Goal: Information Seeking & Learning: Learn about a topic

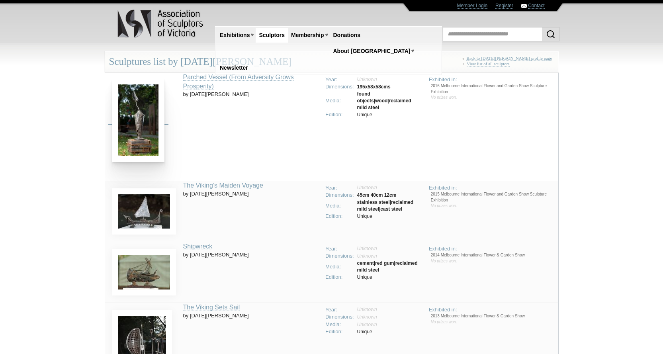
click at [144, 120] on img at bounding box center [138, 120] width 52 height 84
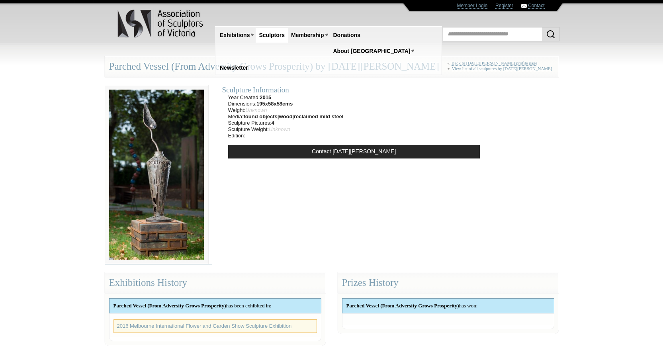
click at [147, 144] on img at bounding box center [156, 174] width 103 height 179
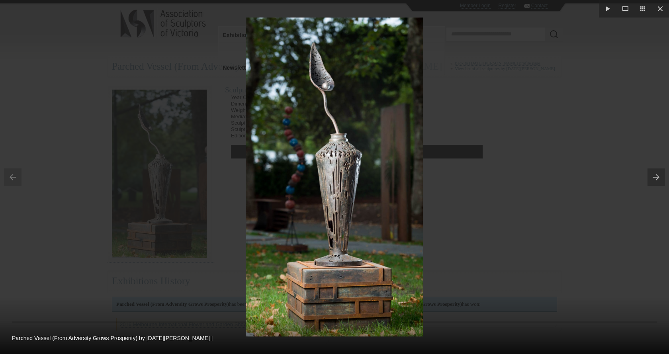
click at [653, 178] on button at bounding box center [657, 177] width 21 height 40
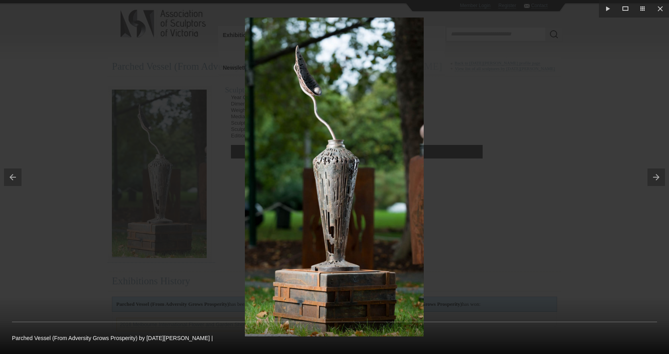
click at [653, 178] on button at bounding box center [657, 177] width 21 height 40
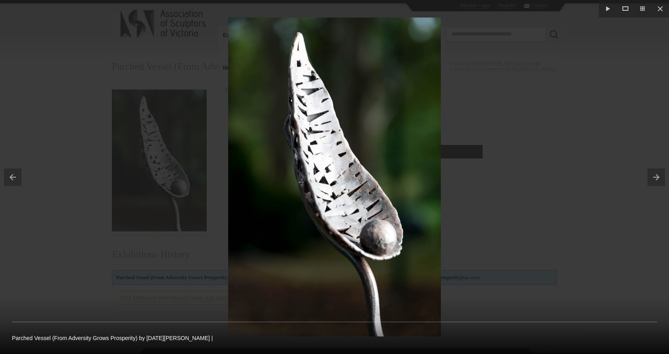
click at [653, 178] on button at bounding box center [657, 177] width 21 height 40
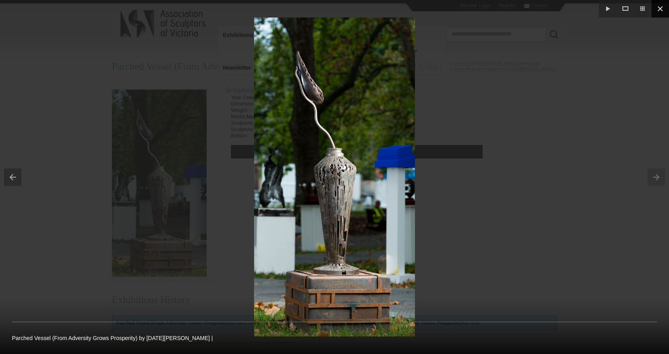
click at [660, 10] on button at bounding box center [660, 9] width 18 height 18
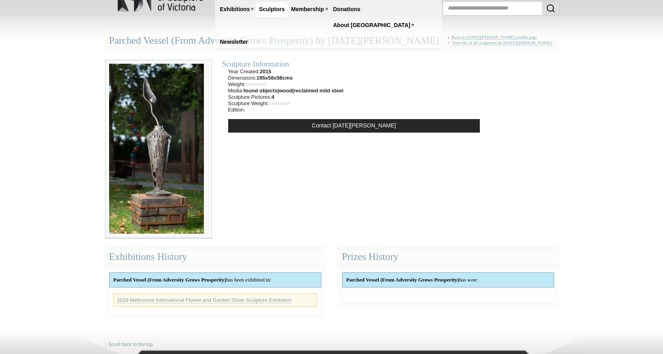
scroll to position [40, 0]
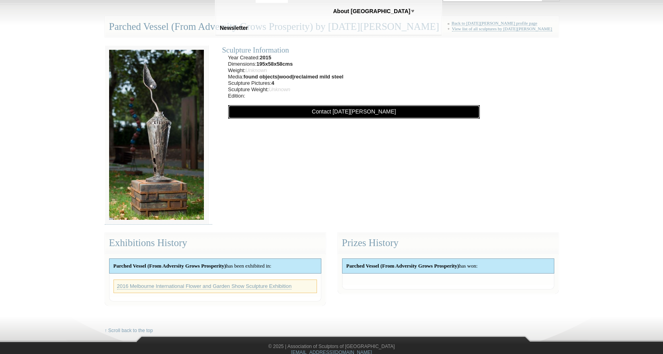
click at [346, 112] on link "Contact Noel Muscat" at bounding box center [354, 112] width 252 height 14
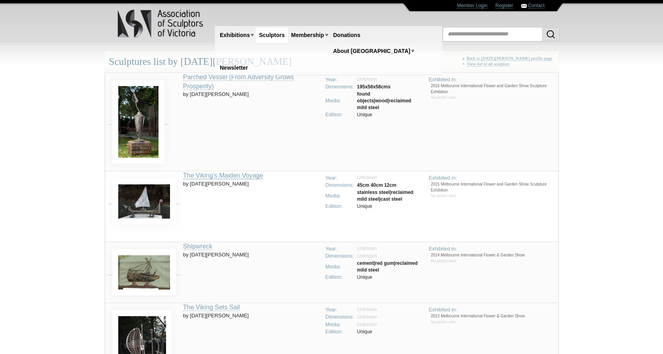
click at [211, 174] on link "The Viking’s Maiden Voyage" at bounding box center [223, 175] width 80 height 7
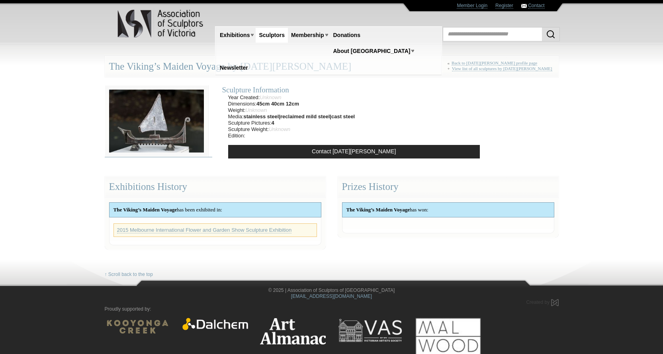
click at [153, 118] on img at bounding box center [156, 121] width 103 height 72
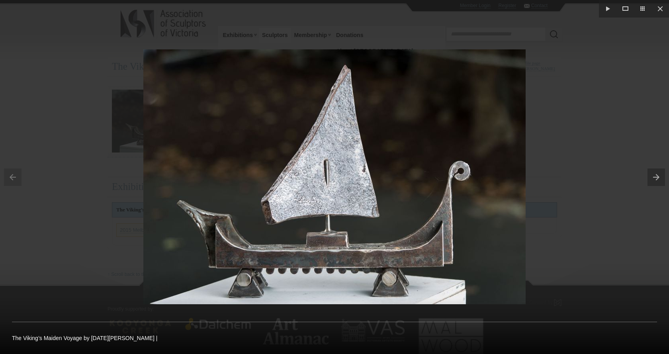
click at [654, 177] on button at bounding box center [657, 177] width 21 height 40
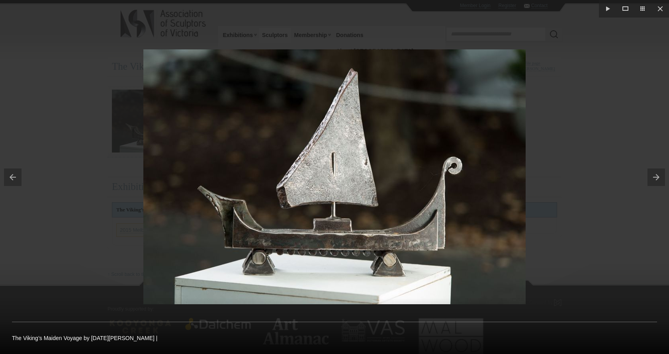
click at [655, 177] on button at bounding box center [657, 177] width 21 height 40
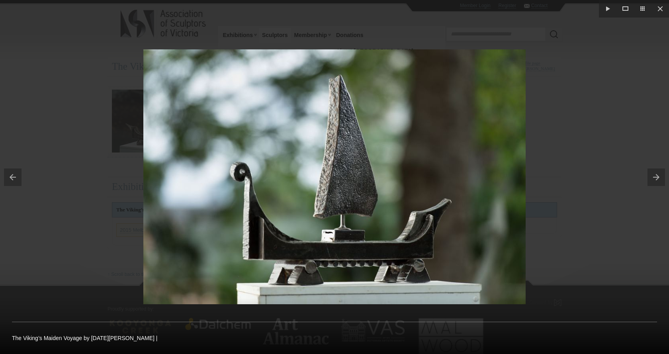
click at [655, 177] on button at bounding box center [657, 177] width 21 height 40
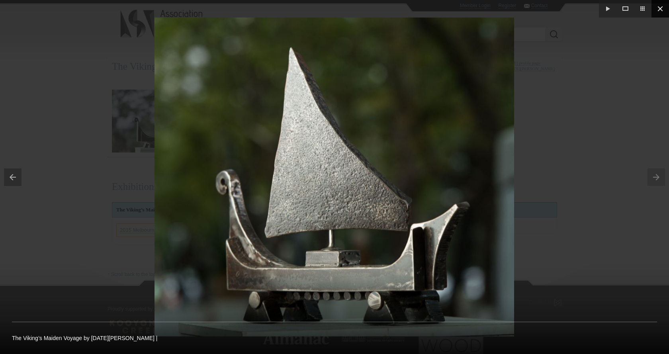
click at [662, 12] on button at bounding box center [660, 9] width 18 height 18
